Goal: Transaction & Acquisition: Purchase product/service

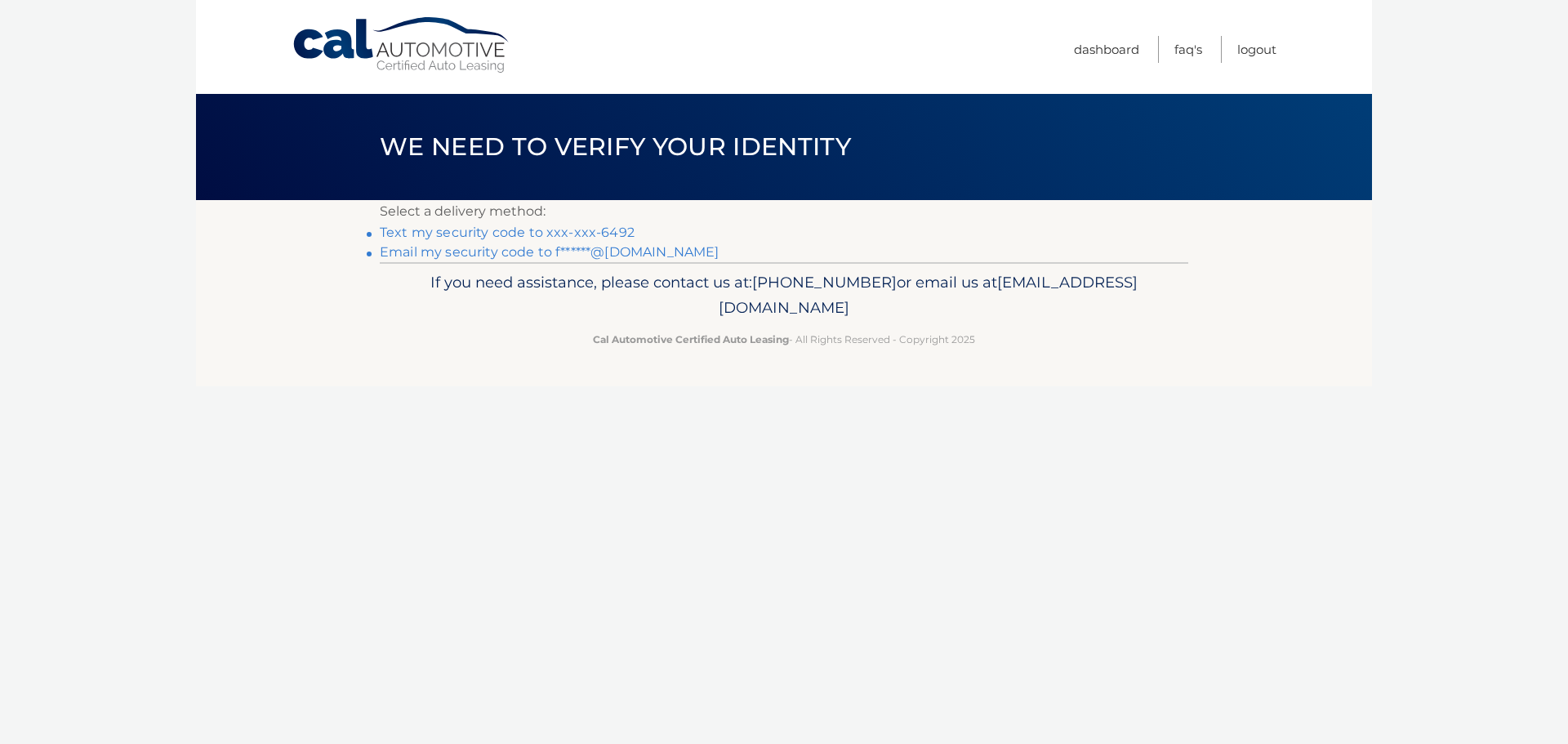
click at [620, 254] on link "Email my security code to f******@[DOMAIN_NAME]" at bounding box center [549, 252] width 340 height 16
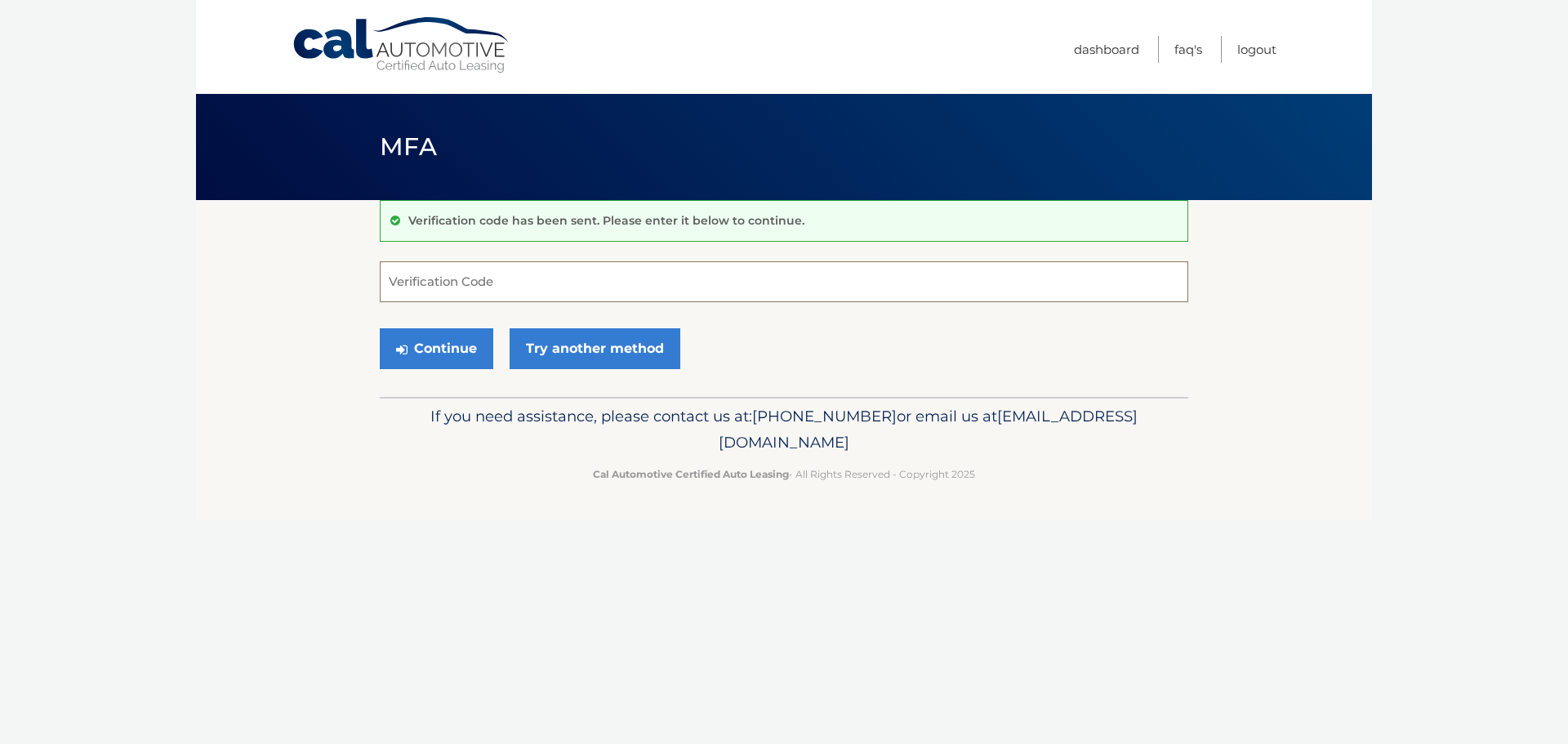
click at [495, 278] on input "Verification Code" at bounding box center [784, 282] width 808 height 41
click at [423, 283] on input "793339" at bounding box center [784, 282] width 808 height 41
type input "793379"
click at [465, 353] on button "Continue" at bounding box center [436, 349] width 113 height 41
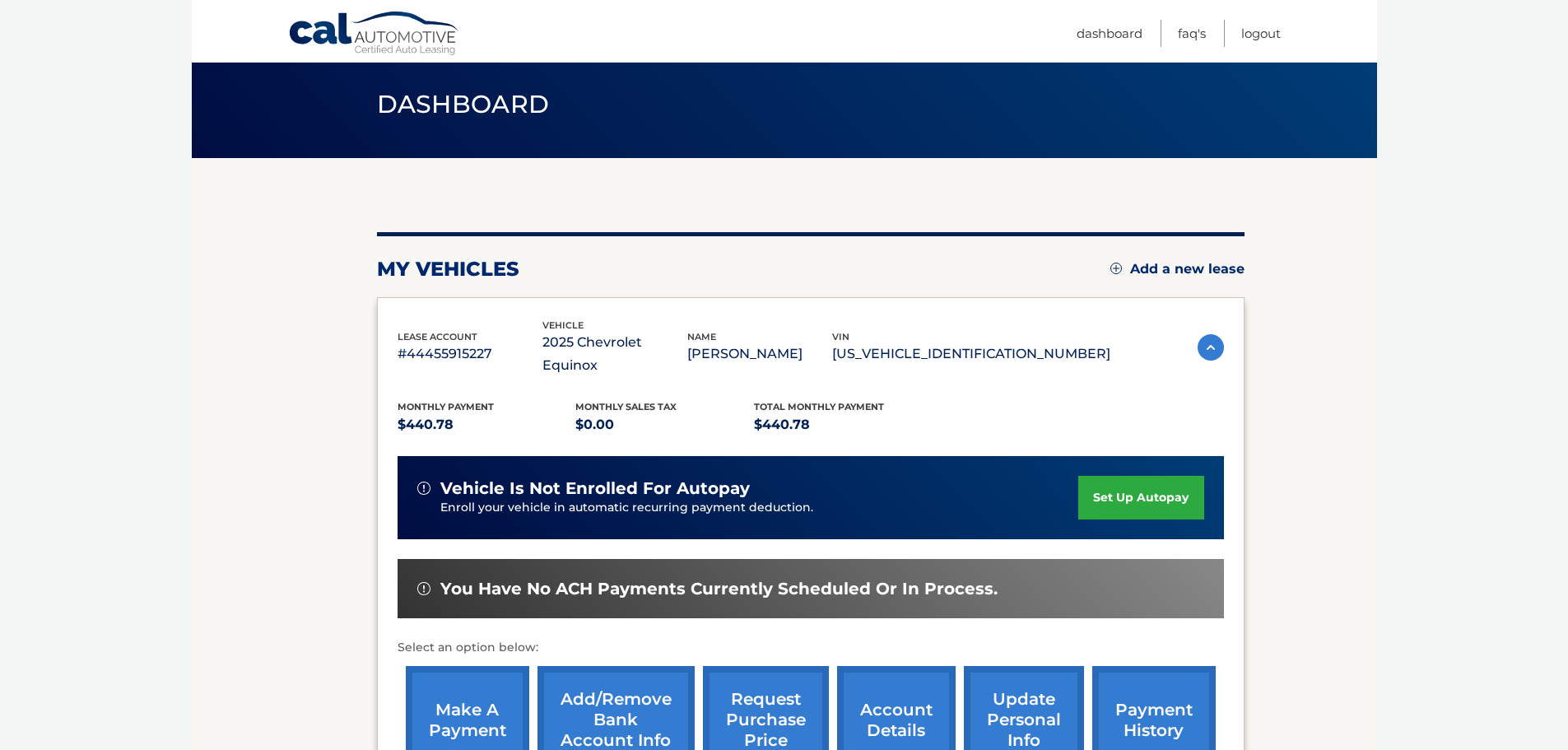
scroll to position [165, 0]
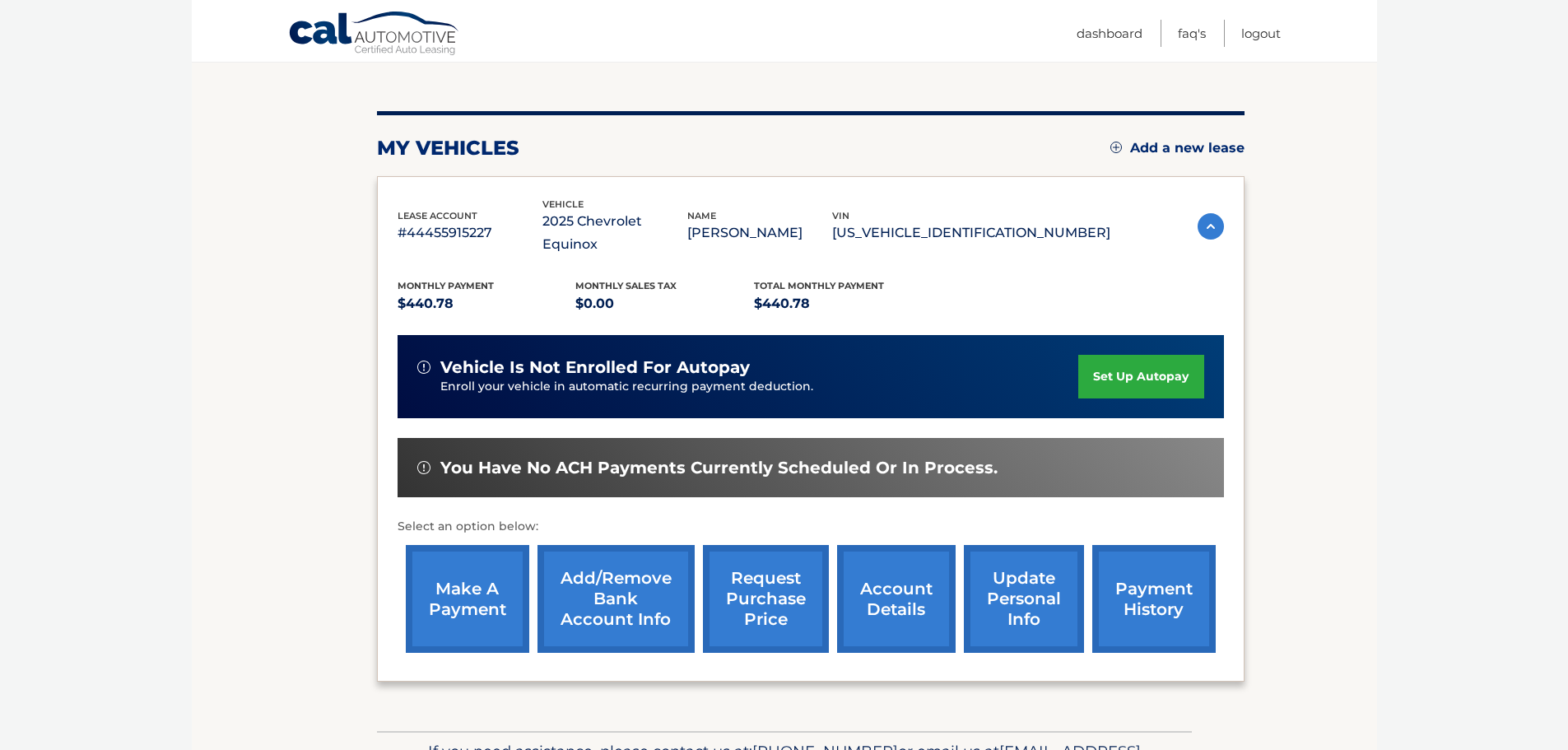
click at [472, 584] on link "make a payment" at bounding box center [468, 599] width 123 height 107
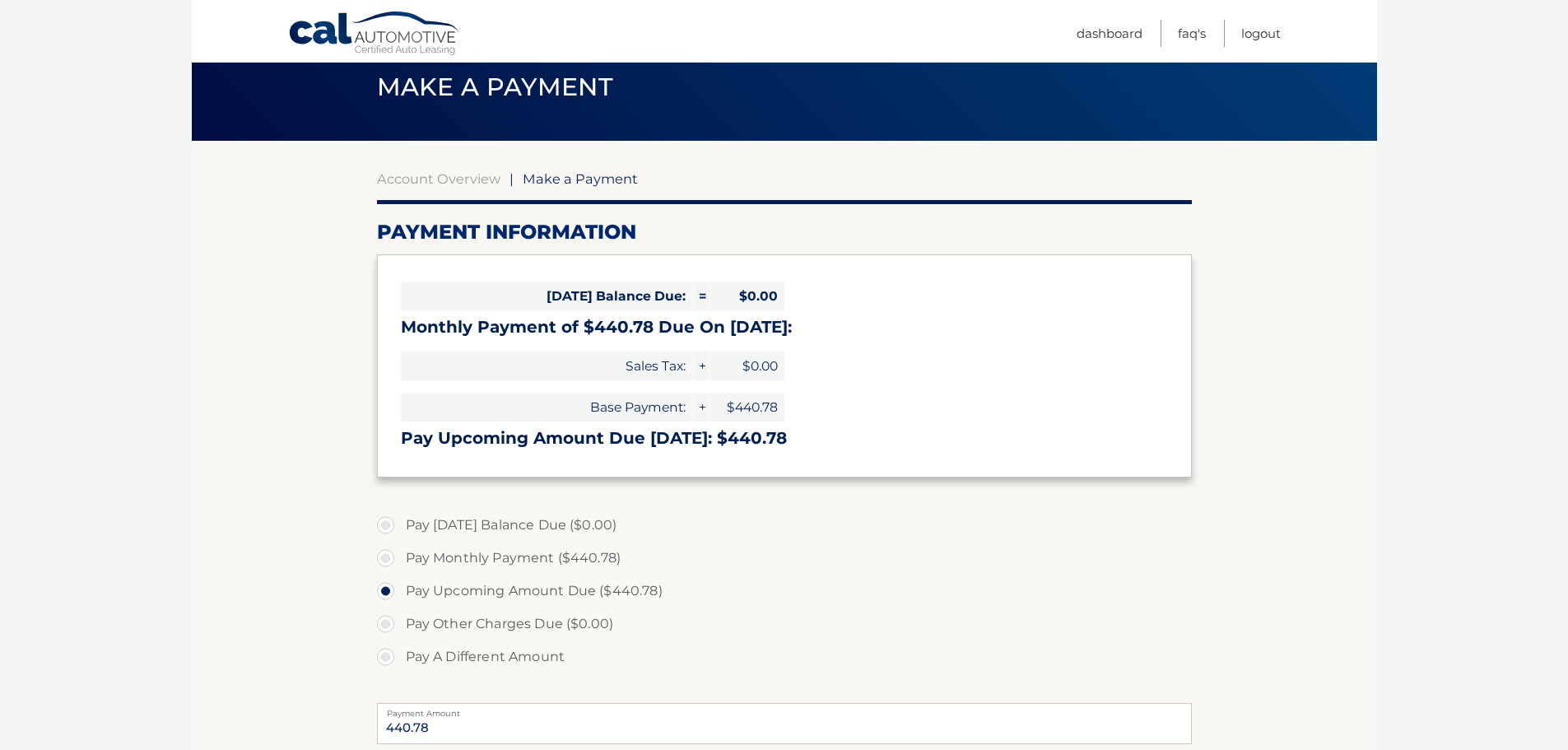
scroll to position [247, 0]
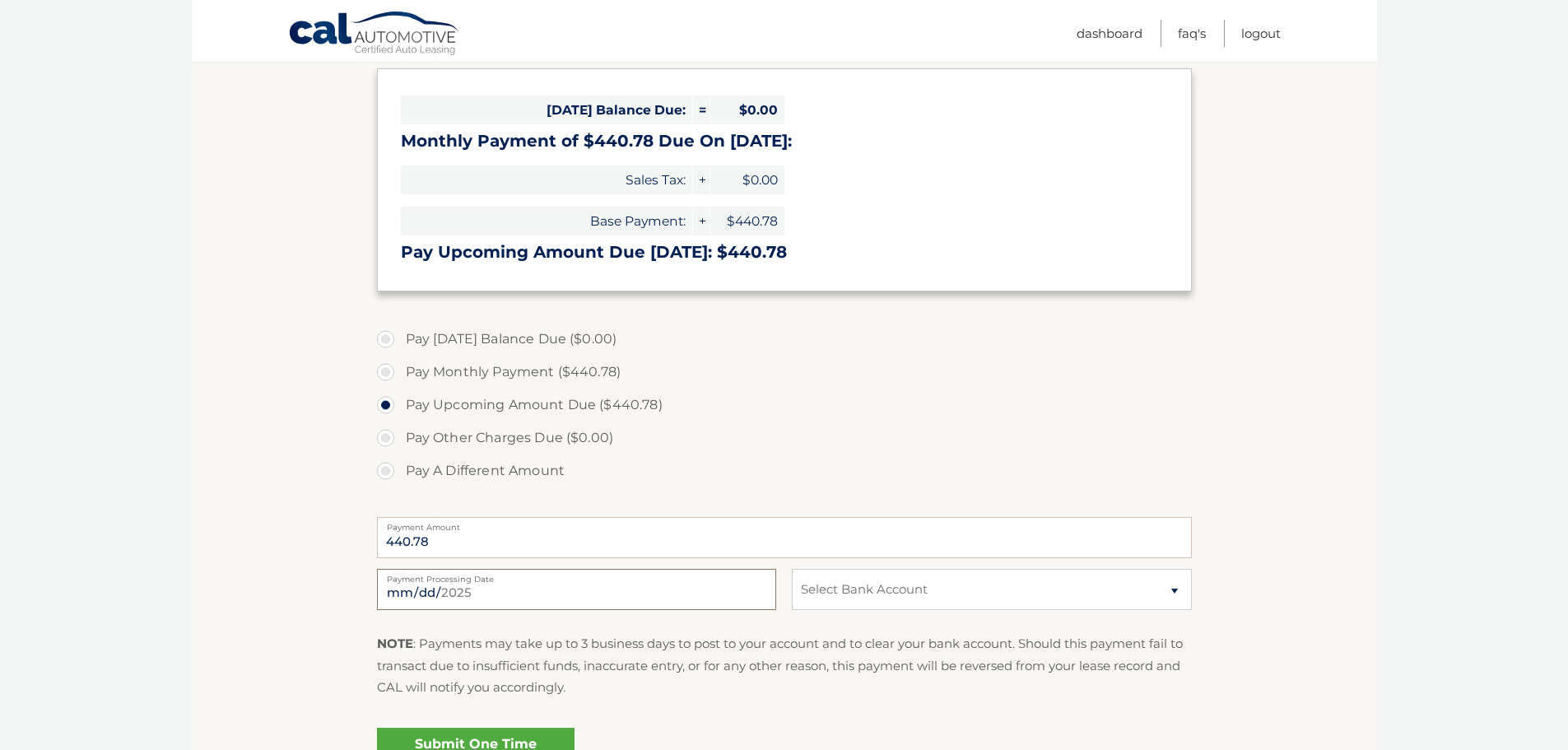
click at [700, 600] on input "2025-09-04" at bounding box center [576, 589] width 399 height 41
type input "2025-09-14"
click at [1168, 587] on select "Select Bank Account Checking CITIBANK NA *****8971 Checking CITIBANK NA *****89…" at bounding box center [991, 589] width 399 height 41
select select "YWRmYzQ3N2UtZGM5ZC00MTE3LWJmMmYtNDdkNTUxZjU1YjIw"
click at [792, 568] on select "Select Bank Account Checking CITIBANK NA *****8971 Checking CITIBANK NA *****89…" at bounding box center [991, 589] width 399 height 41
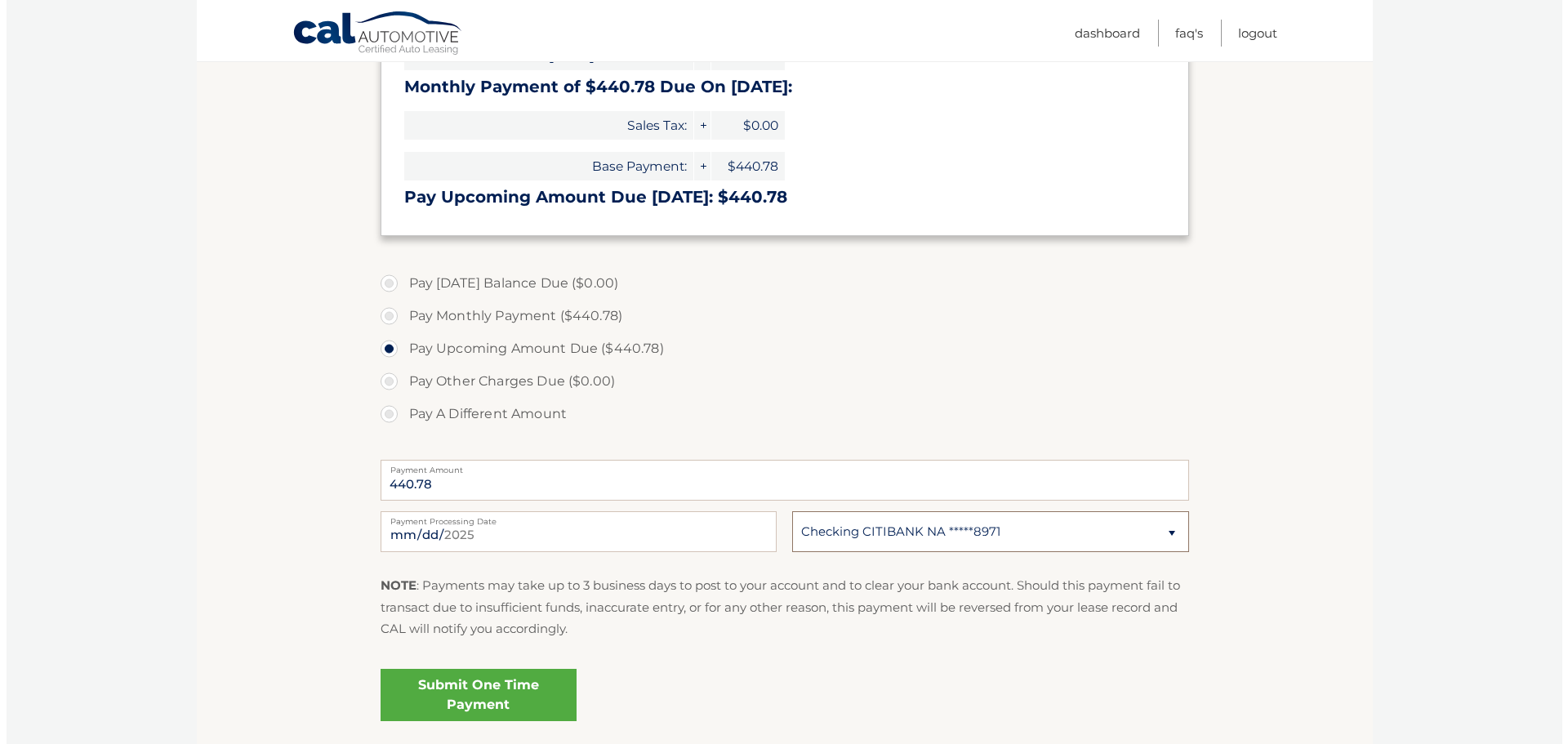
scroll to position [423, 0]
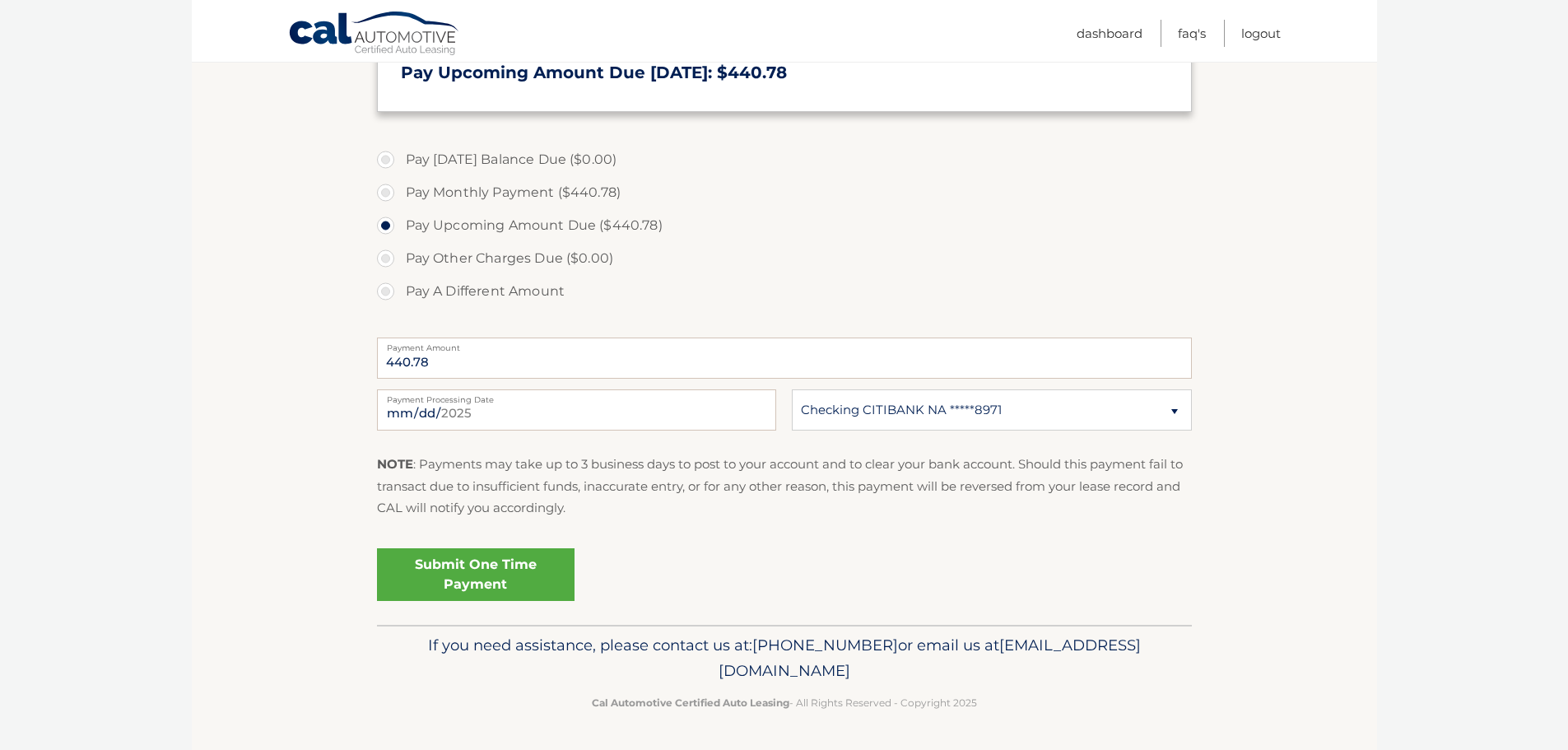
click at [478, 564] on link "Submit One Time Payment" at bounding box center [475, 574] width 197 height 53
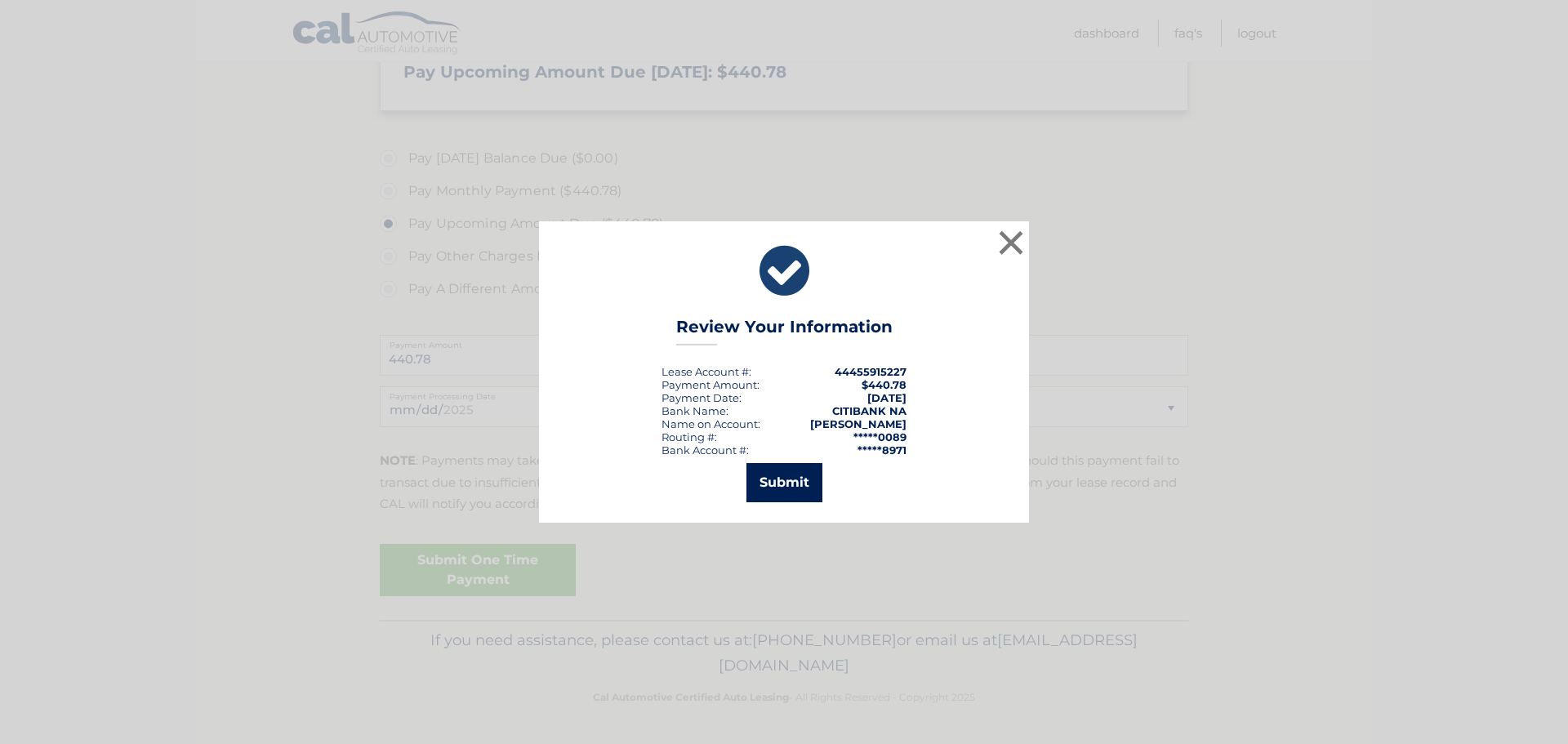
click at [797, 479] on button "Submit" at bounding box center [784, 482] width 76 height 39
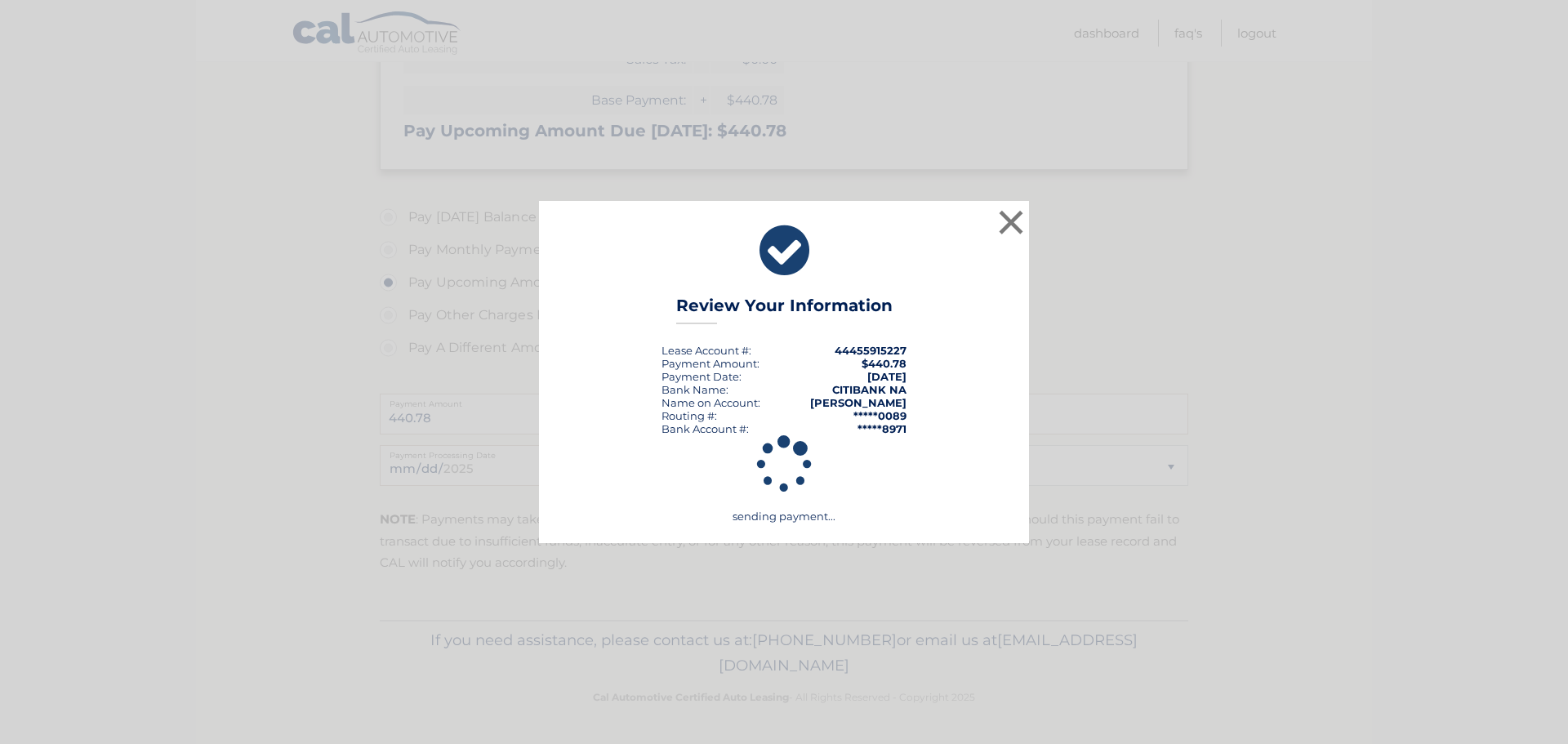
scroll to position [364, 0]
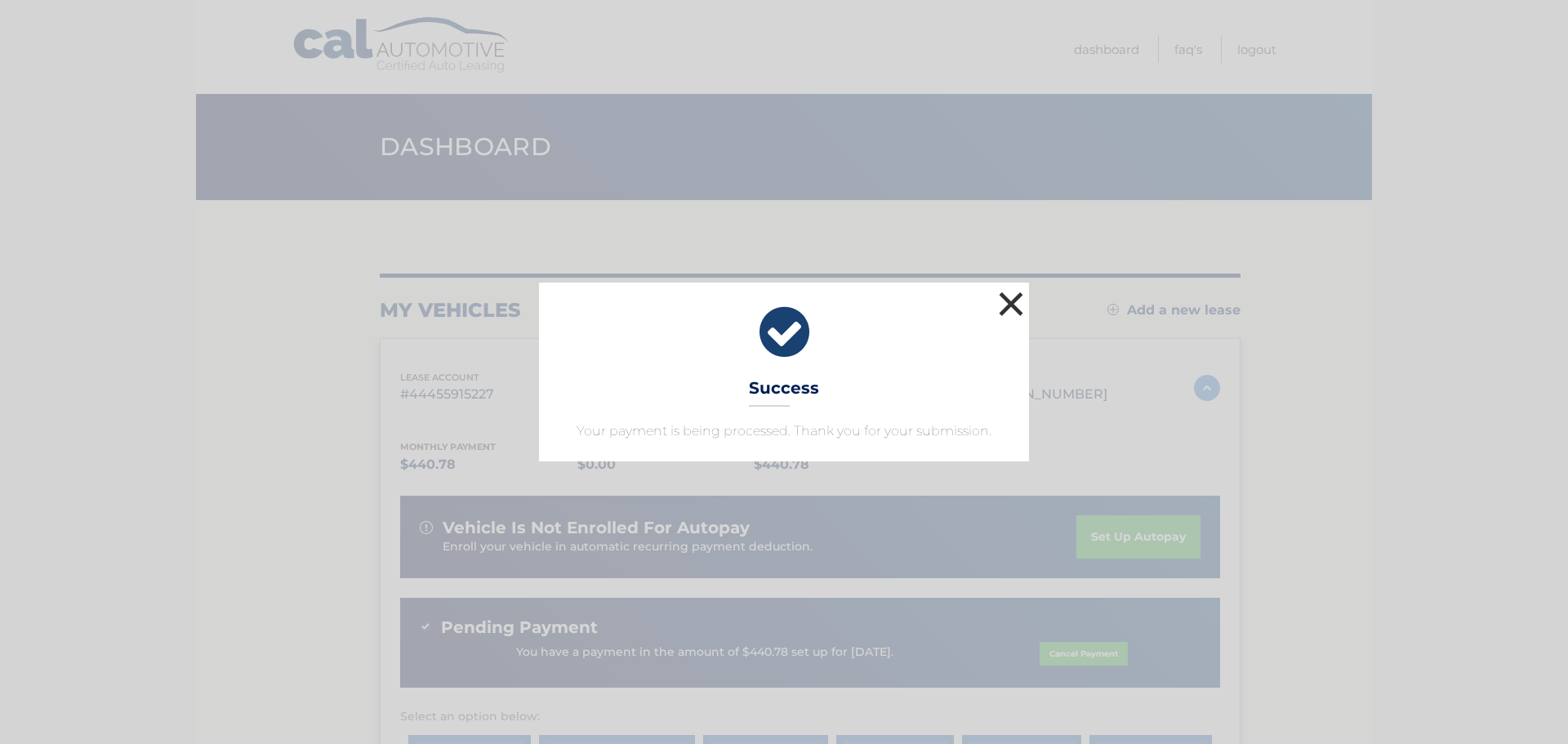
click at [1006, 303] on button "×" at bounding box center [1012, 304] width 33 height 33
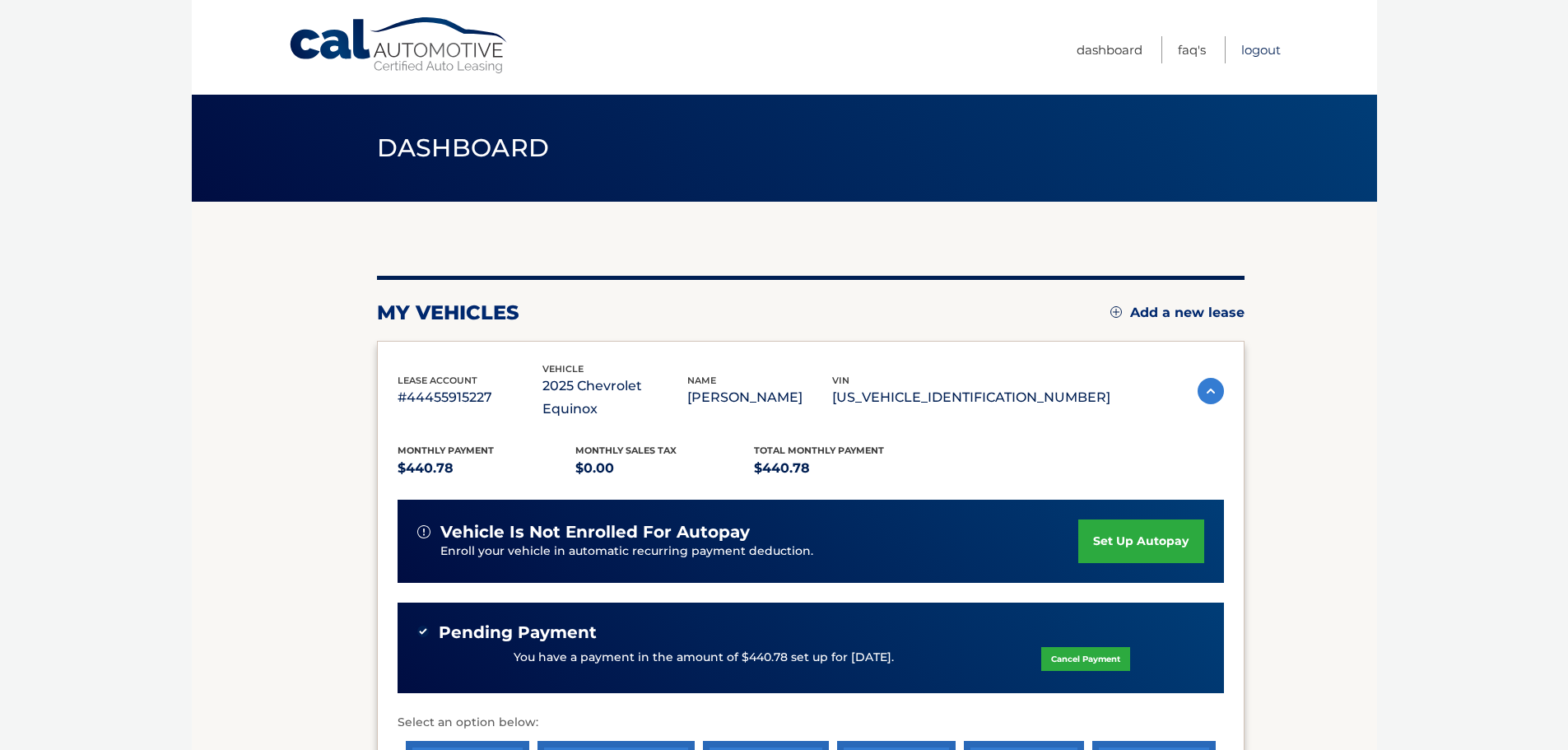
click at [1263, 54] on link "Logout" at bounding box center [1260, 50] width 39 height 27
